Goal: Transaction & Acquisition: Subscribe to service/newsletter

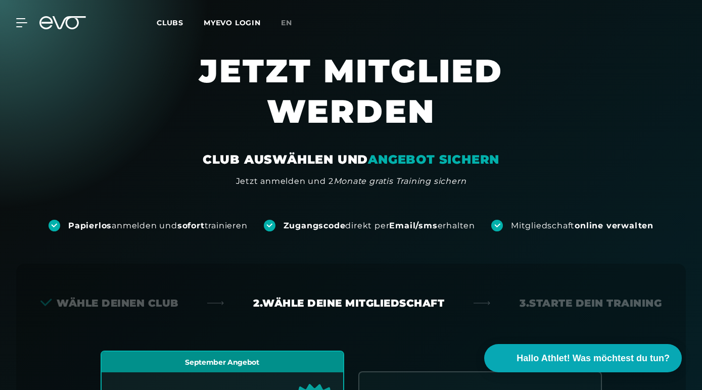
click at [184, 24] on span "Clubs" at bounding box center [170, 22] width 27 height 9
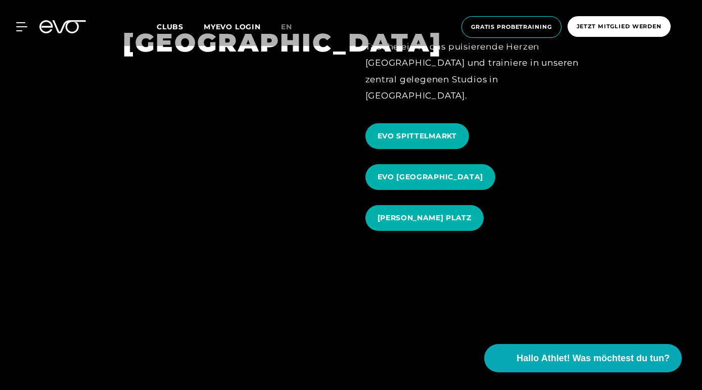
scroll to position [1089, 0]
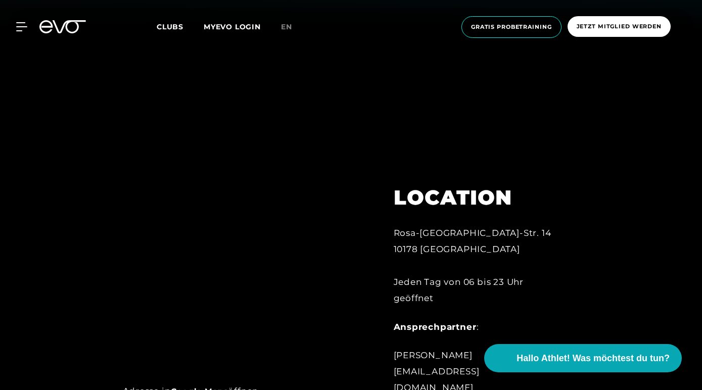
scroll to position [365, 0]
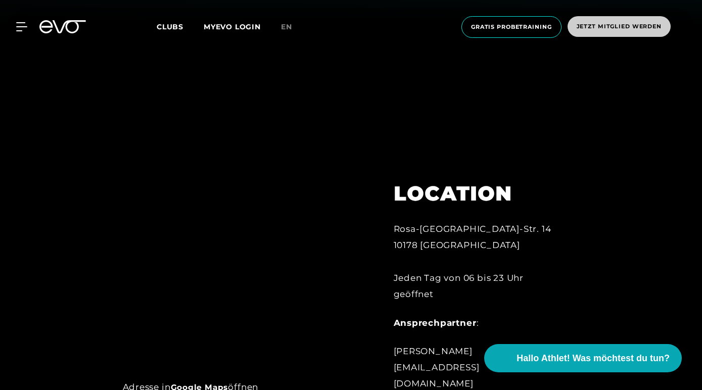
click at [577, 31] on span "Jetzt Mitglied werden" at bounding box center [619, 26] width 85 height 9
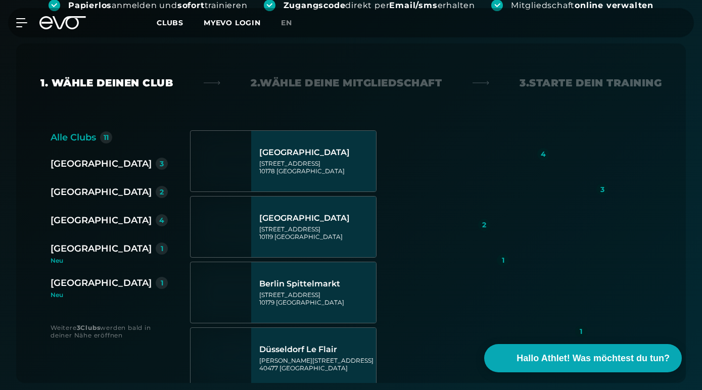
scroll to position [225, 0]
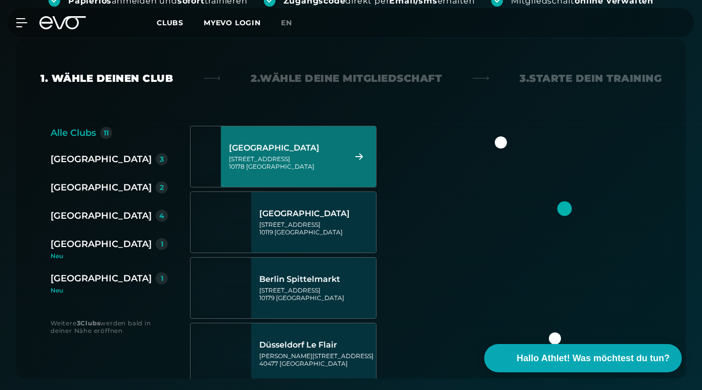
click at [280, 170] on div "[STREET_ADDRESS]" at bounding box center [286, 162] width 114 height 15
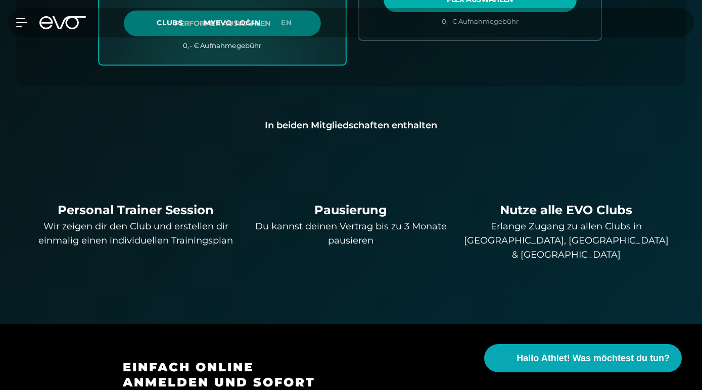
scroll to position [692, 0]
